Goal: Task Accomplishment & Management: Use online tool/utility

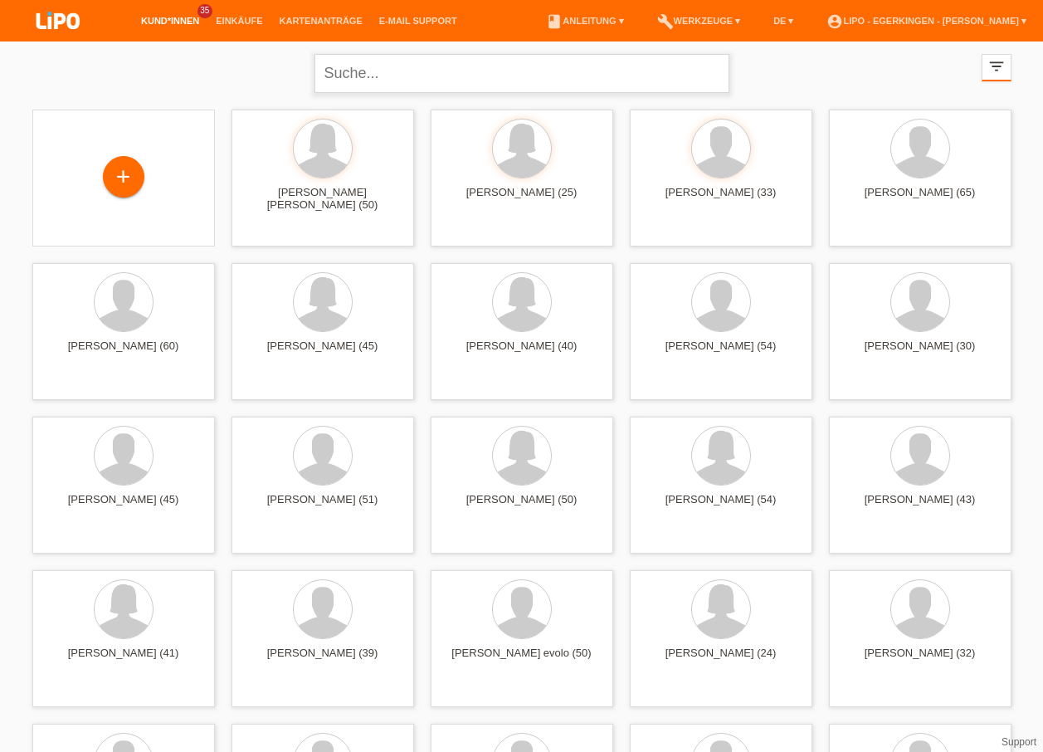
click at [383, 73] on input "text" at bounding box center [522, 73] width 415 height 39
type input "GUTAJ"
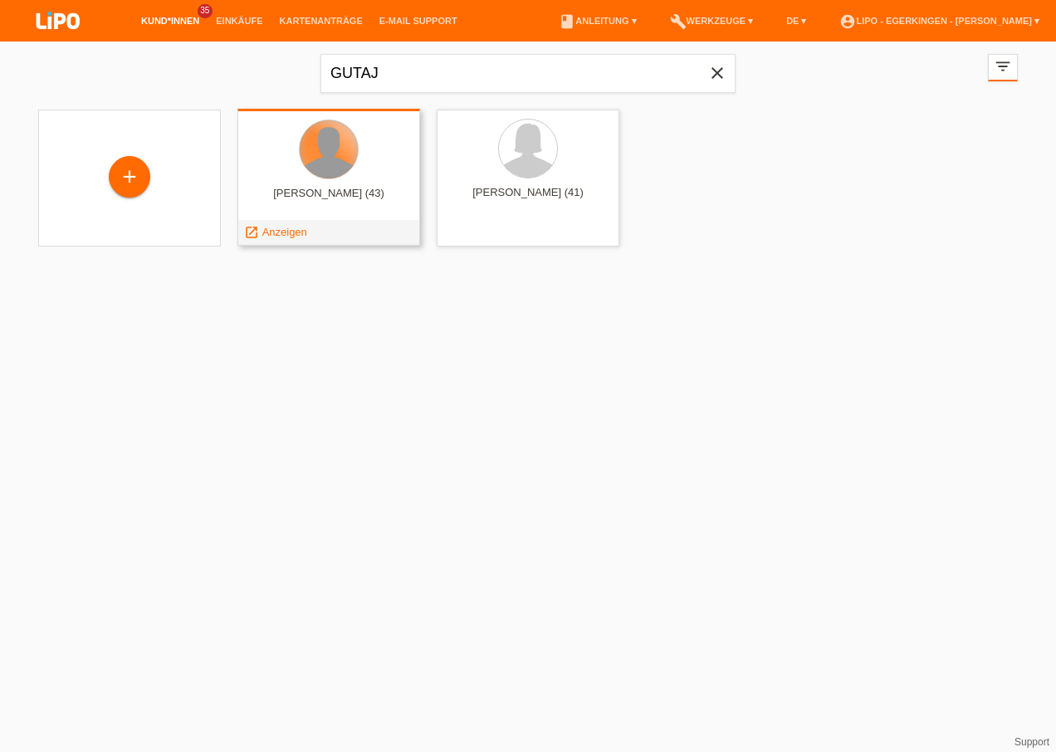
click at [324, 164] on div at bounding box center [329, 149] width 58 height 58
click at [286, 230] on span "Anzeigen" at bounding box center [284, 232] width 45 height 12
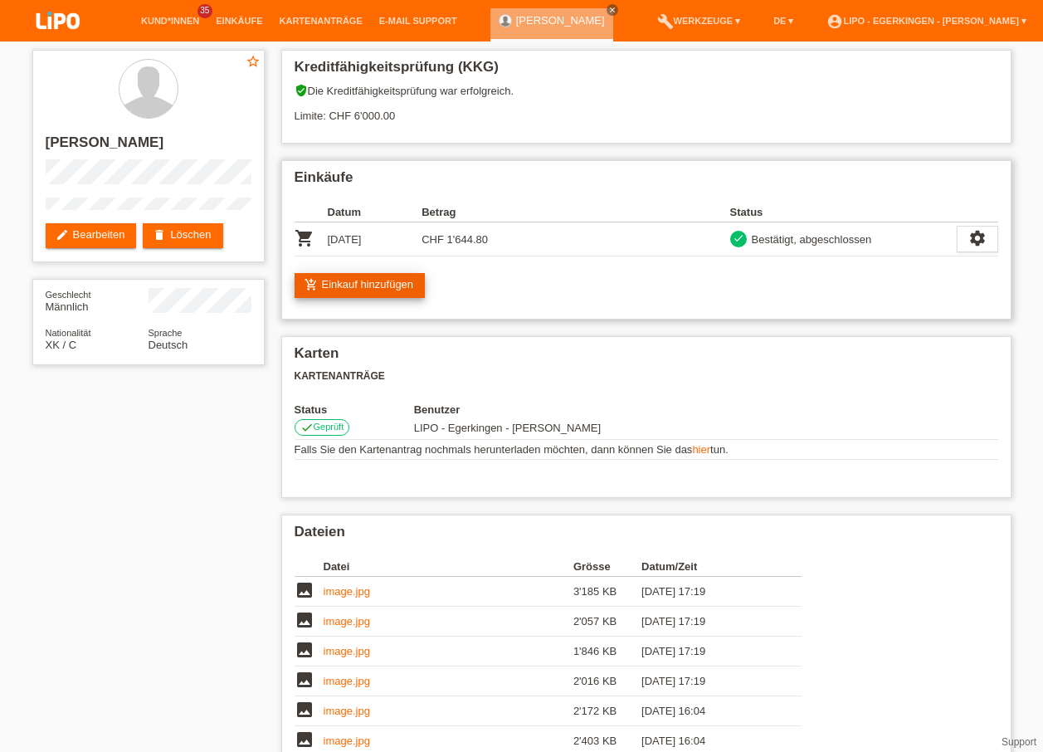
click at [344, 279] on link "add_shopping_cart Einkauf hinzufügen" at bounding box center [360, 285] width 131 height 25
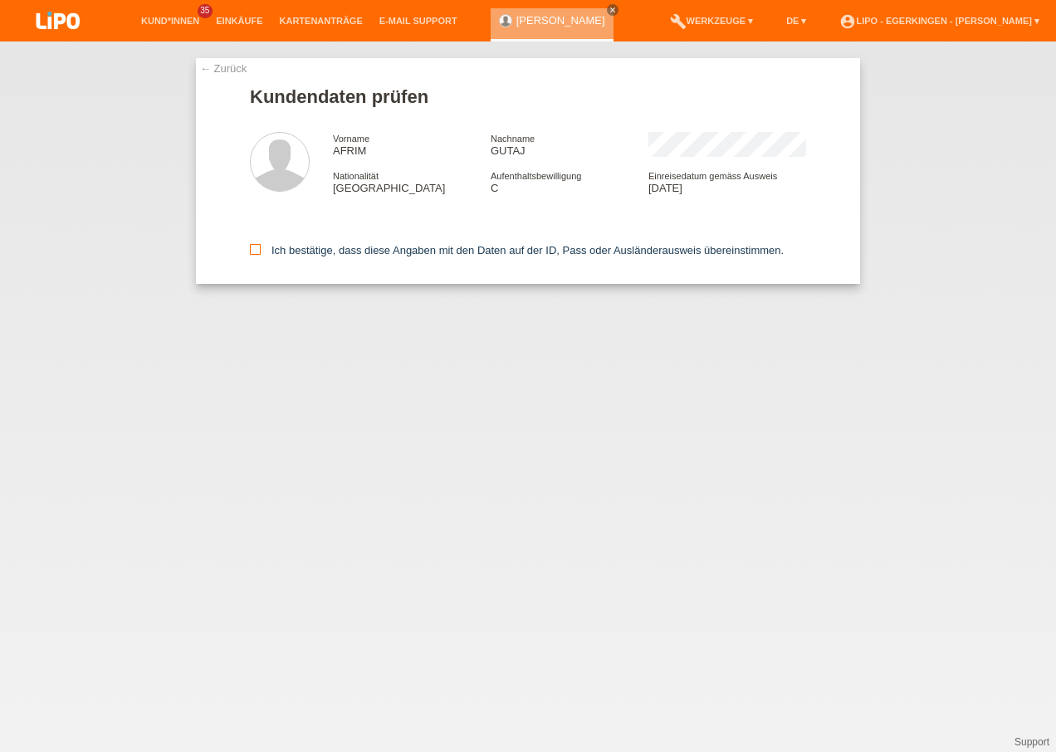
click at [255, 245] on icon at bounding box center [255, 249] width 11 height 11
click at [255, 245] on input "Ich bestätige, dass diese Angaben mit den Daten auf der ID, Pass oder Ausländer…" at bounding box center [255, 249] width 11 height 11
checkbox input "true"
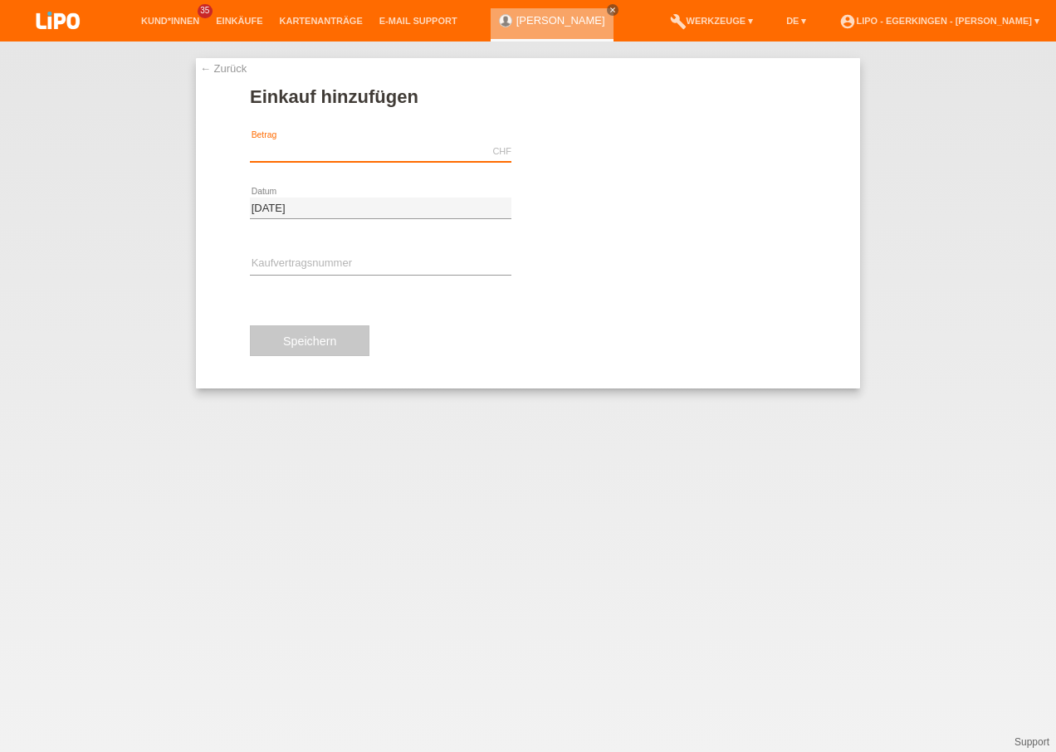
click at [307, 152] on input "text" at bounding box center [380, 151] width 261 height 21
type input "1095.00"
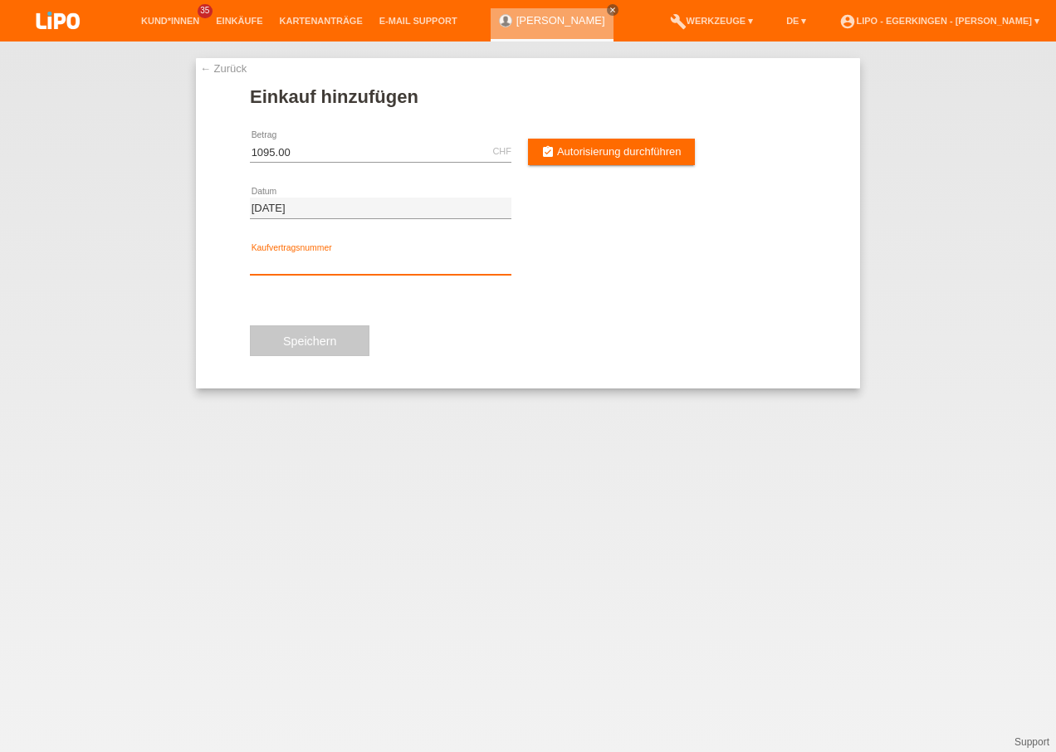
click at [293, 258] on input "text" at bounding box center [380, 264] width 261 height 21
type input "XH39W8"
click at [300, 343] on span "Speichern" at bounding box center [309, 340] width 53 height 13
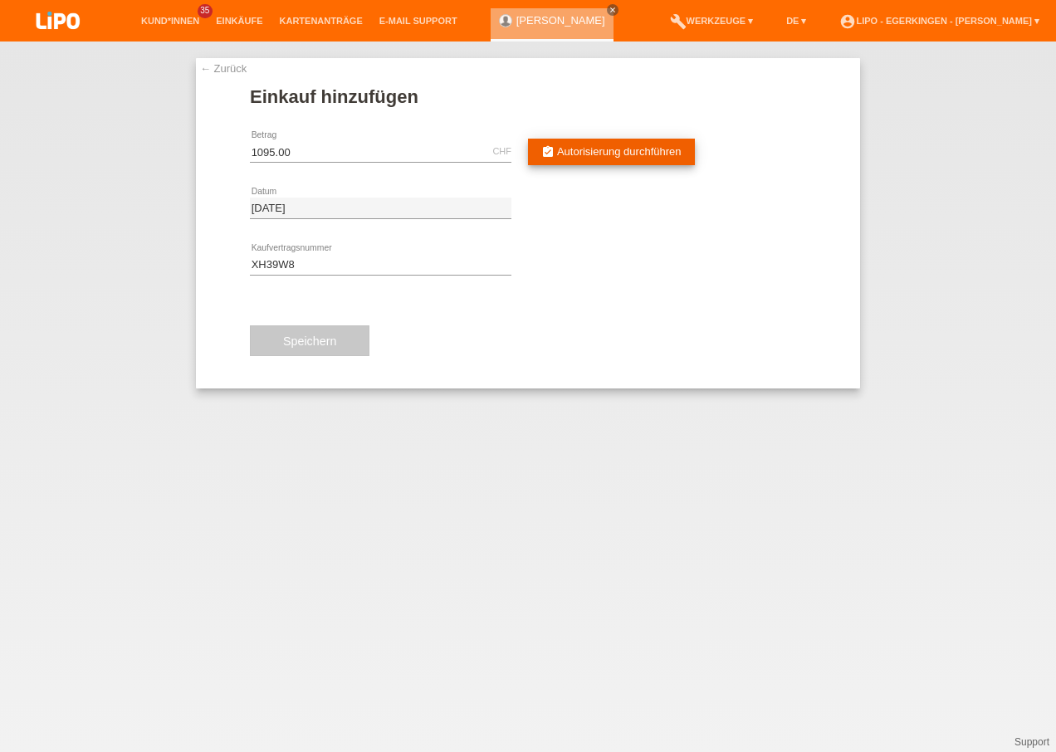
click at [570, 146] on span "Autorisierung durchführen" at bounding box center [619, 151] width 125 height 12
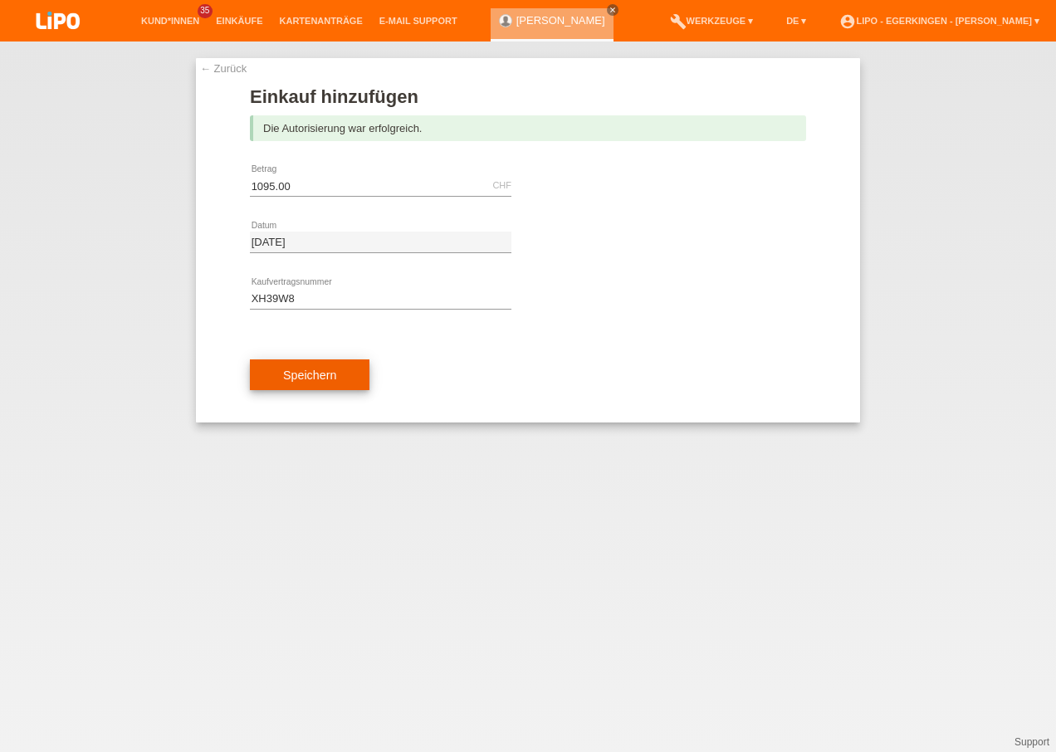
click at [299, 374] on span "Speichern" at bounding box center [309, 375] width 53 height 13
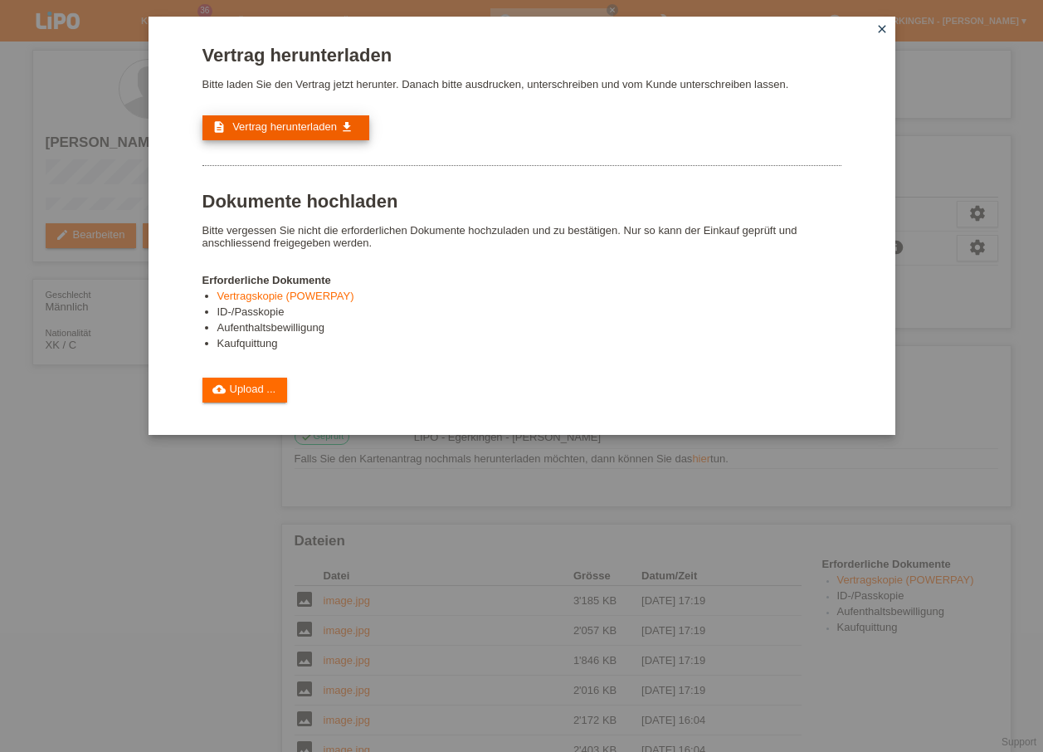
click at [255, 124] on span "Vertrag herunterladen" at bounding box center [284, 126] width 105 height 12
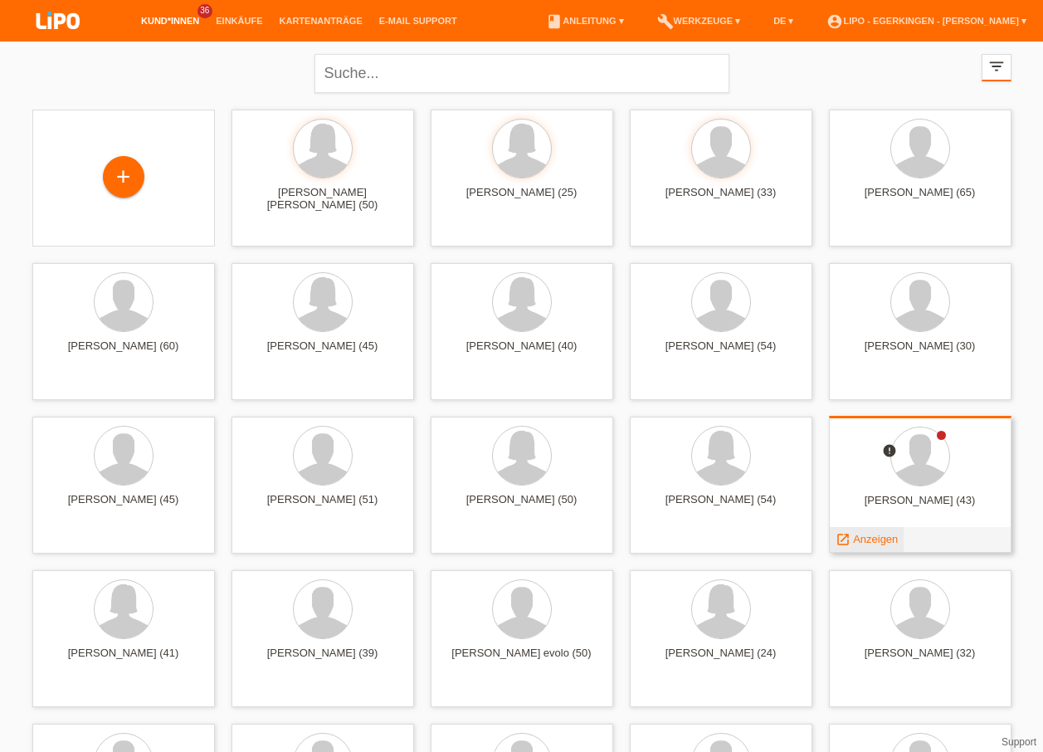
click at [867, 539] on span "Anzeigen" at bounding box center [875, 539] width 45 height 12
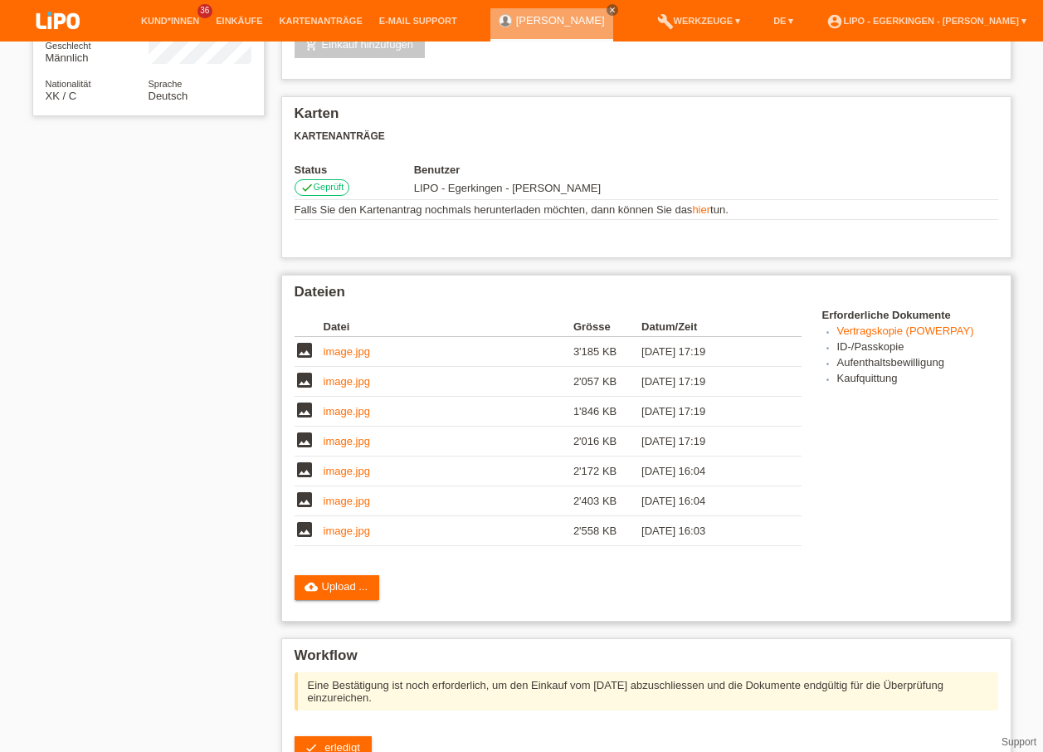
scroll to position [411, 0]
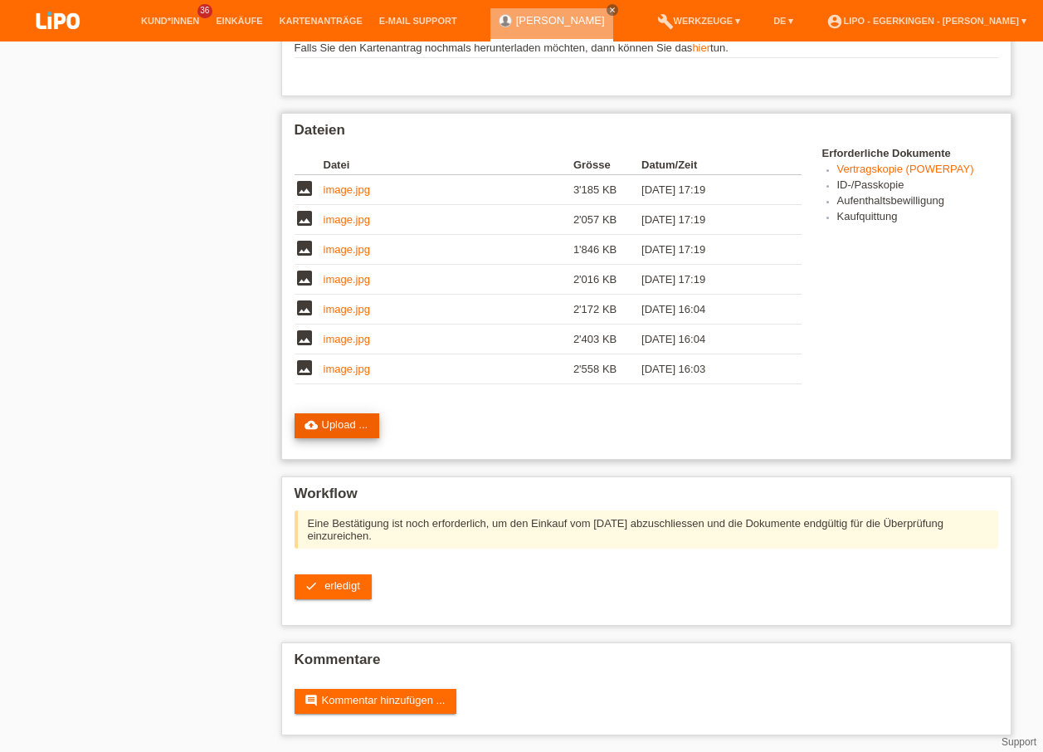
click at [344, 417] on link "cloud_upload Upload ..." at bounding box center [337, 425] width 85 height 25
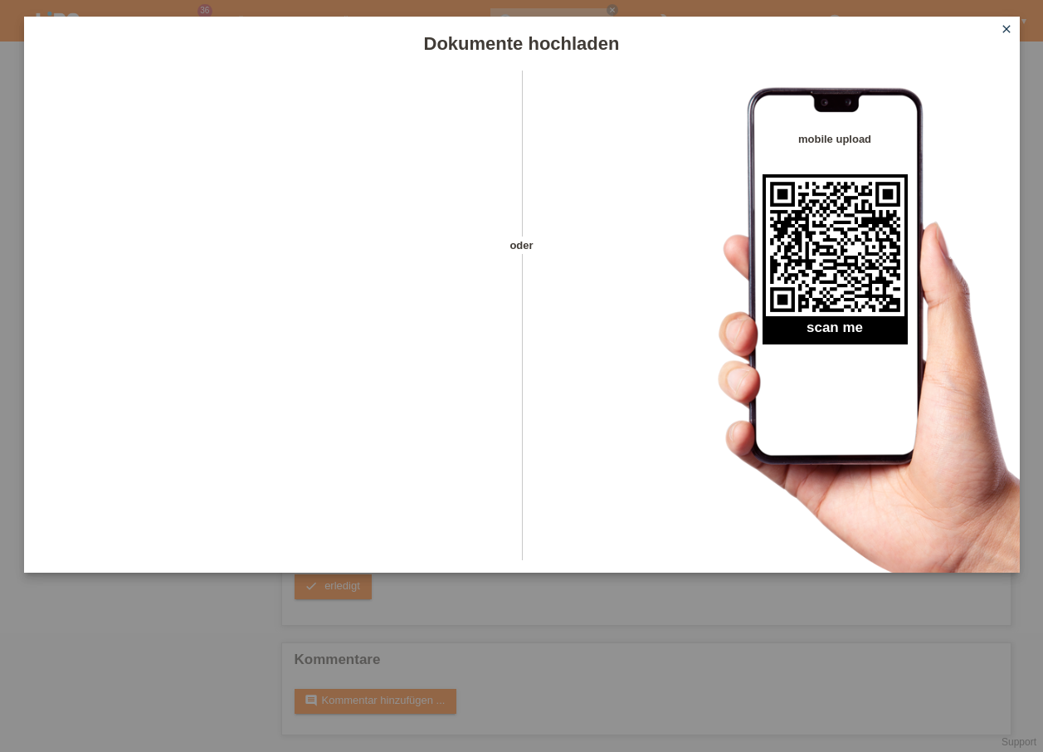
click at [1009, 29] on icon "close" at bounding box center [1006, 28] width 13 height 13
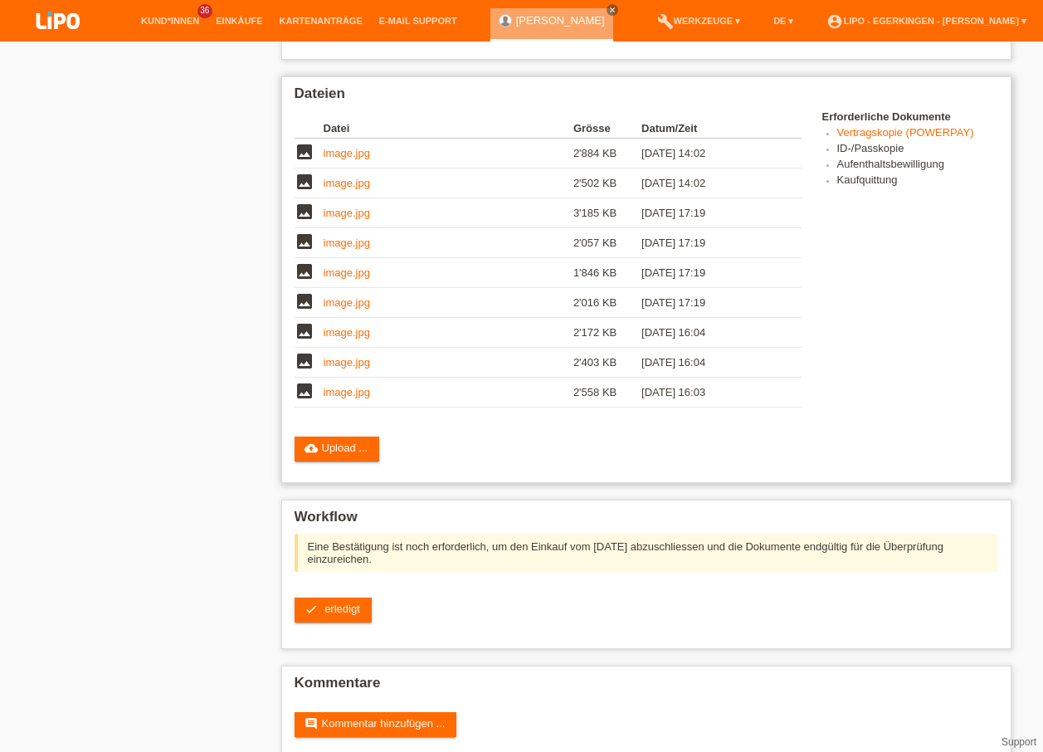
scroll to position [471, 0]
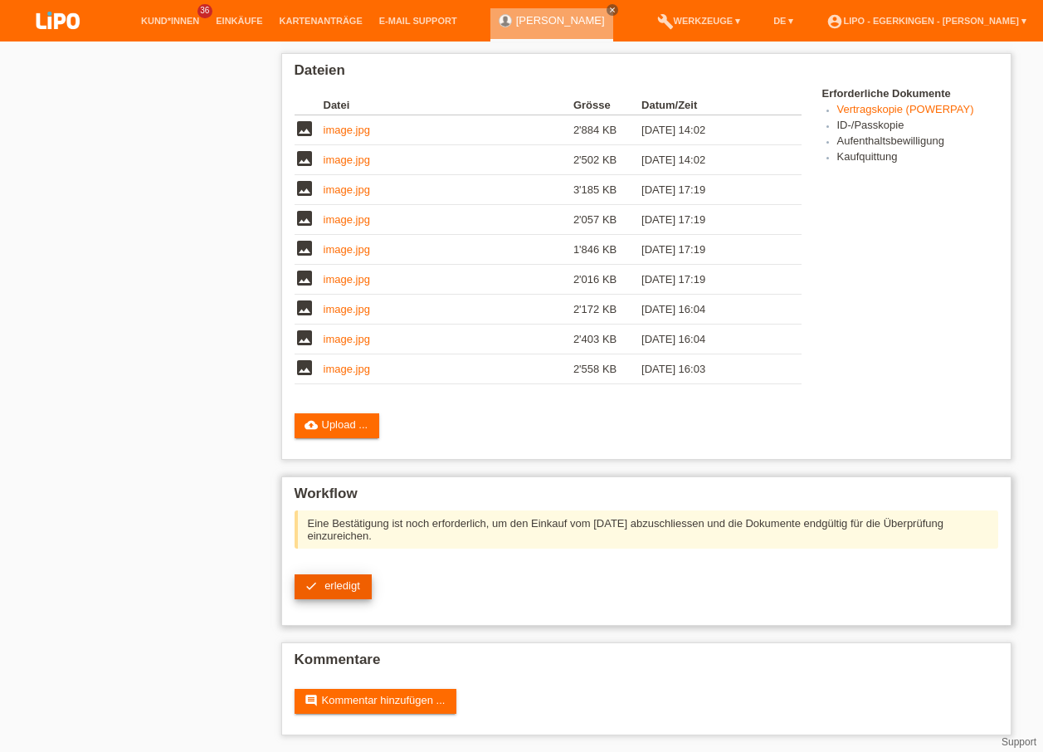
click at [328, 584] on span "erledigt" at bounding box center [343, 585] width 36 height 12
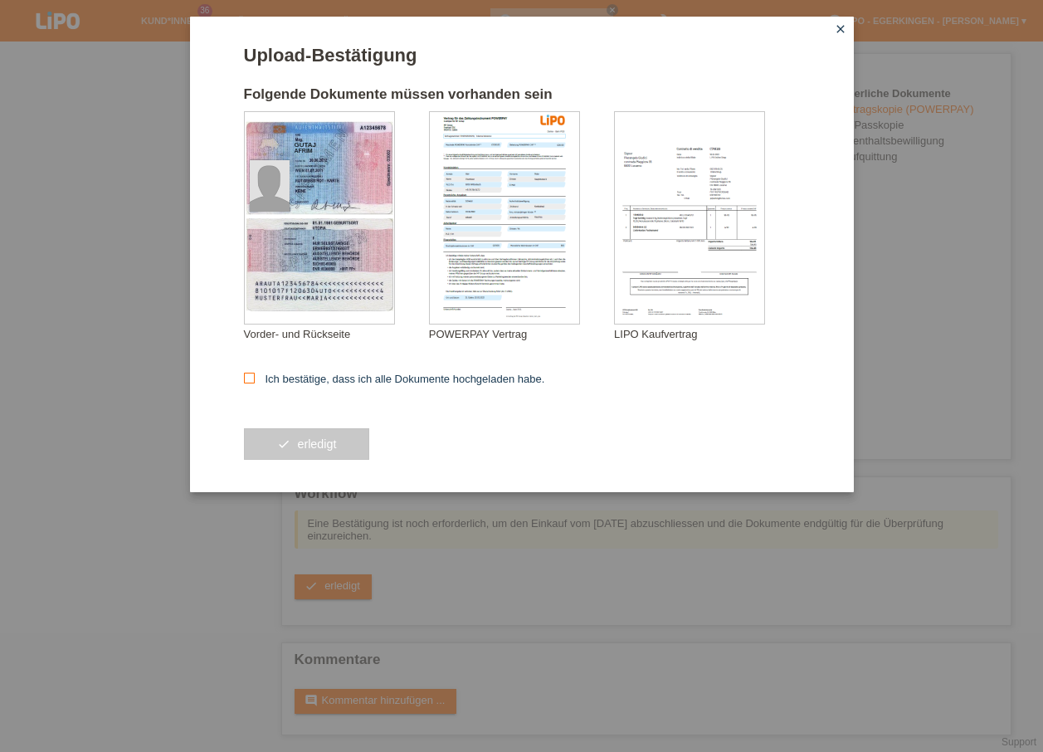
click at [248, 375] on icon at bounding box center [249, 378] width 11 height 11
click at [248, 375] on input "Ich bestätige, dass ich alle Dokumente hochgeladen habe." at bounding box center [249, 378] width 11 height 11
checkbox input "true"
click at [303, 440] on span "erledigt" at bounding box center [316, 443] width 39 height 13
